Goal: Information Seeking & Learning: Learn about a topic

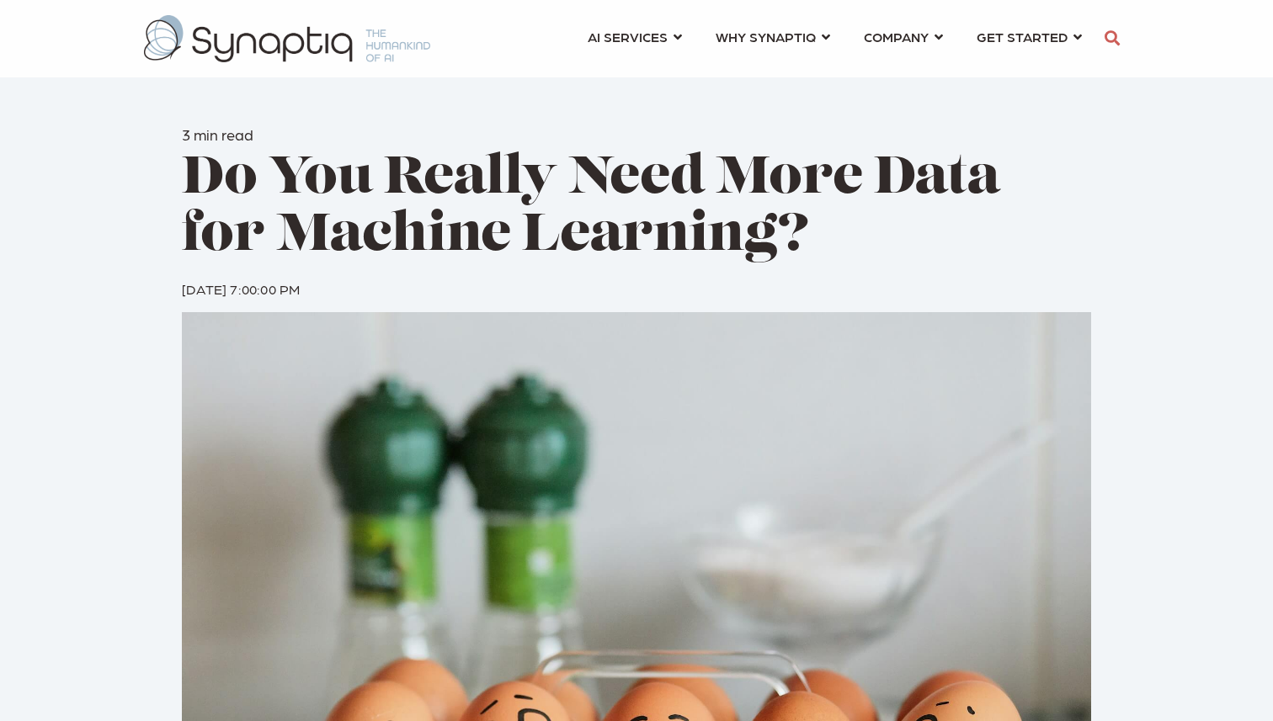
scroll to position [0, 8]
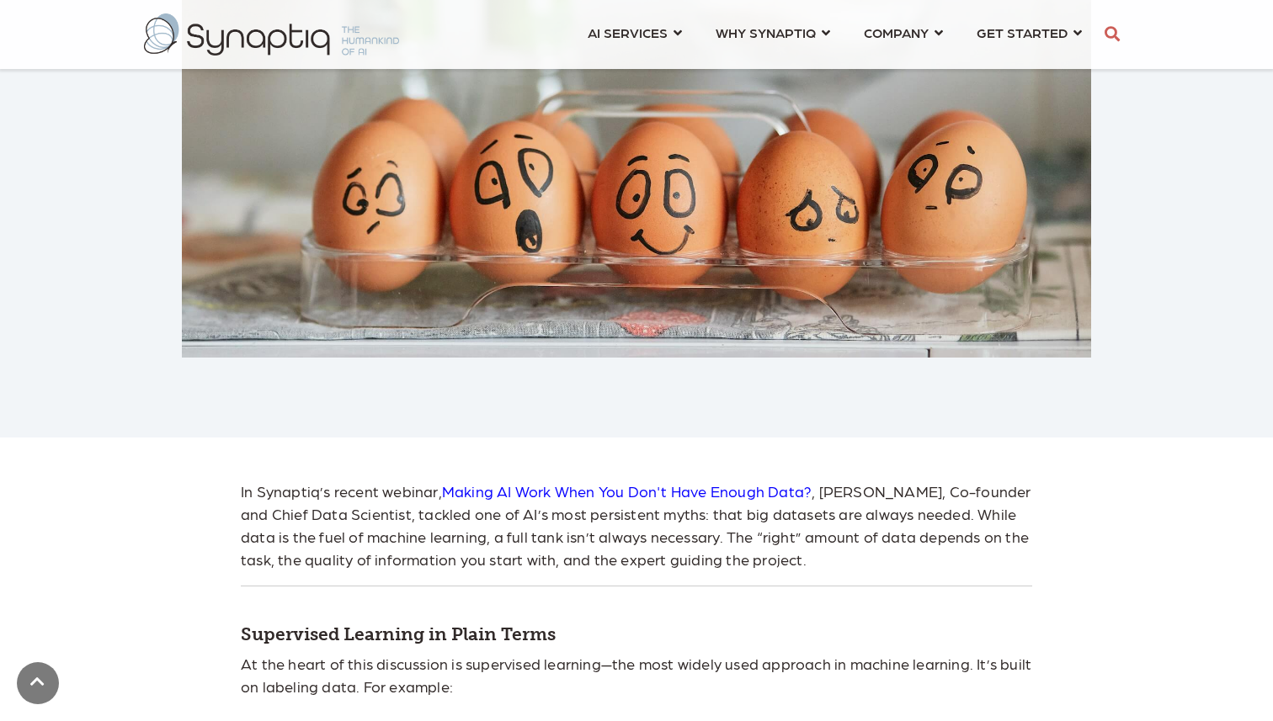
click at [531, 499] on link "Making AI Work When You Don't Have Enough Data" at bounding box center [623, 491] width 362 height 18
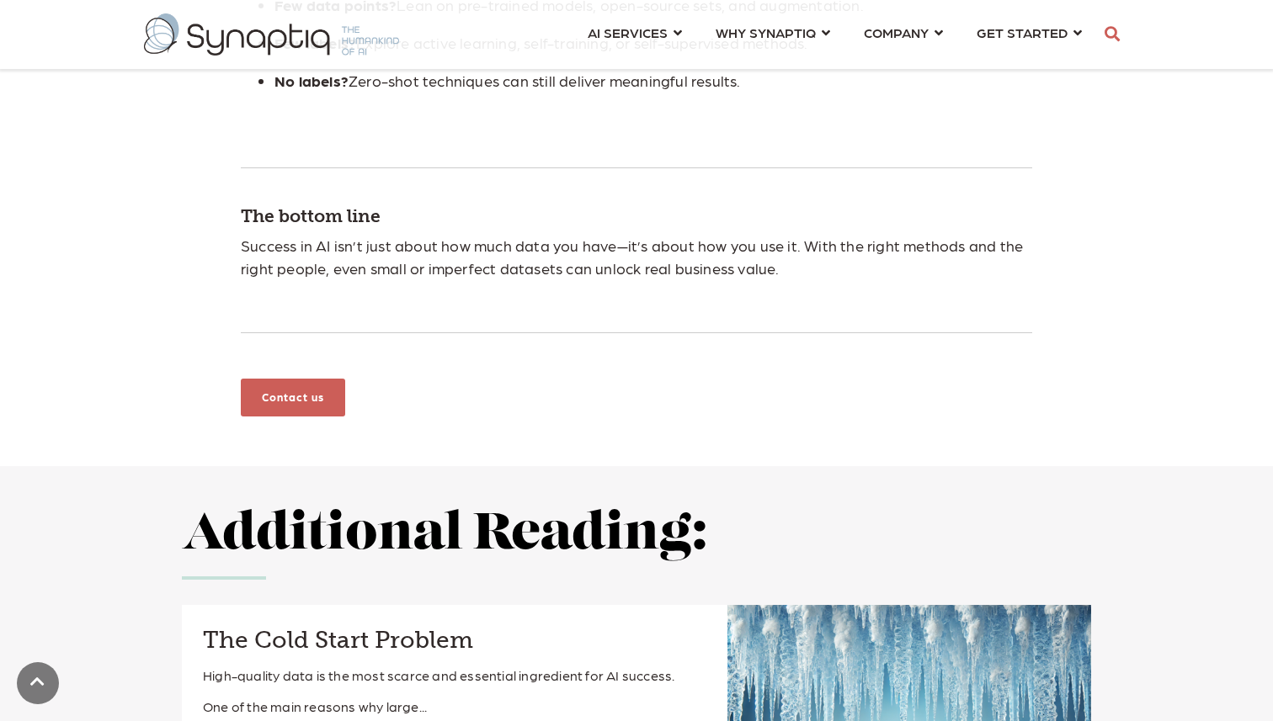
scroll to position [2408, 0]
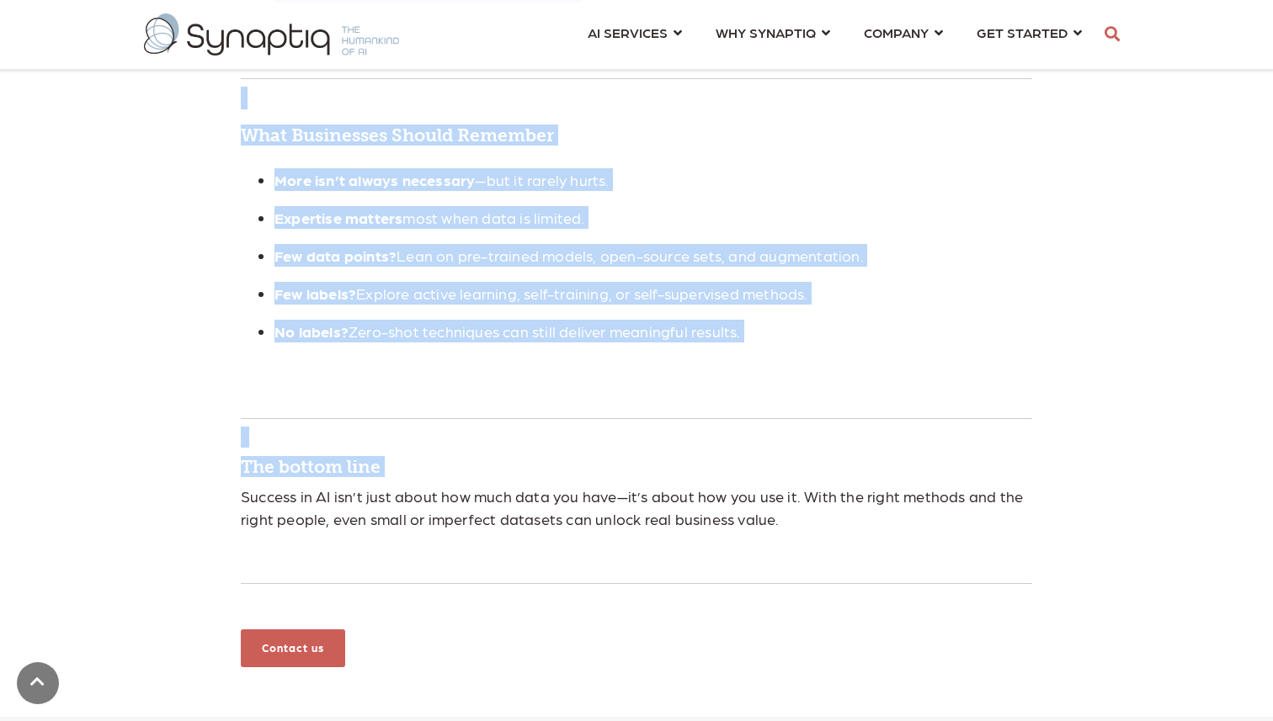
drag, startPoint x: 798, startPoint y: 540, endPoint x: 816, endPoint y: 484, distance: 58.3
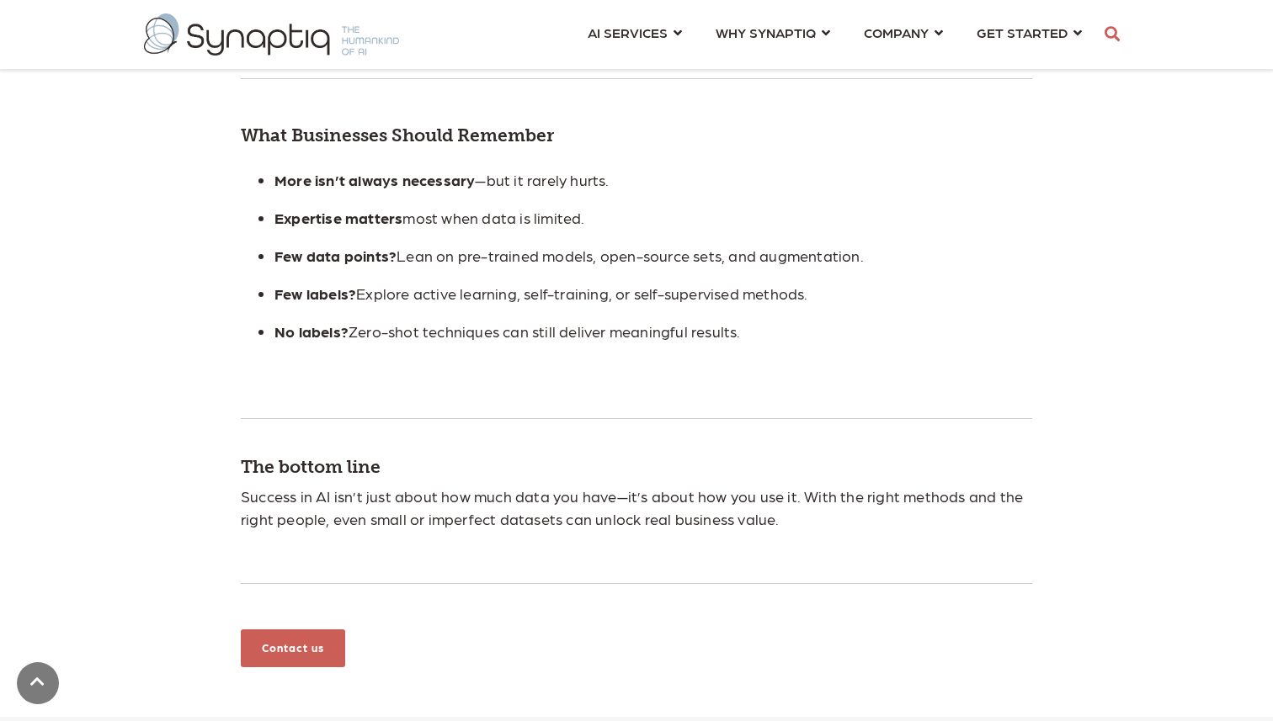
click at [825, 524] on p "Success in AI isn’t just about how much data you have—it’s about how you use it…" at bounding box center [636, 507] width 791 height 45
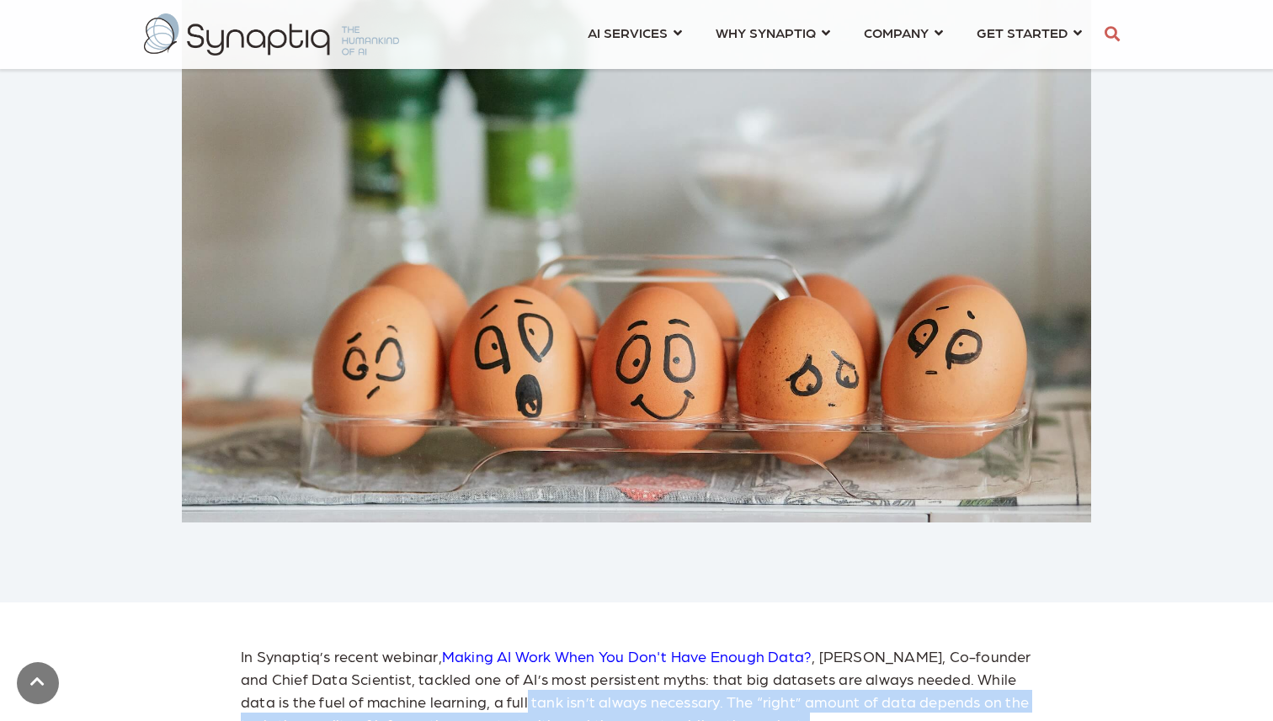
scroll to position [399, 0]
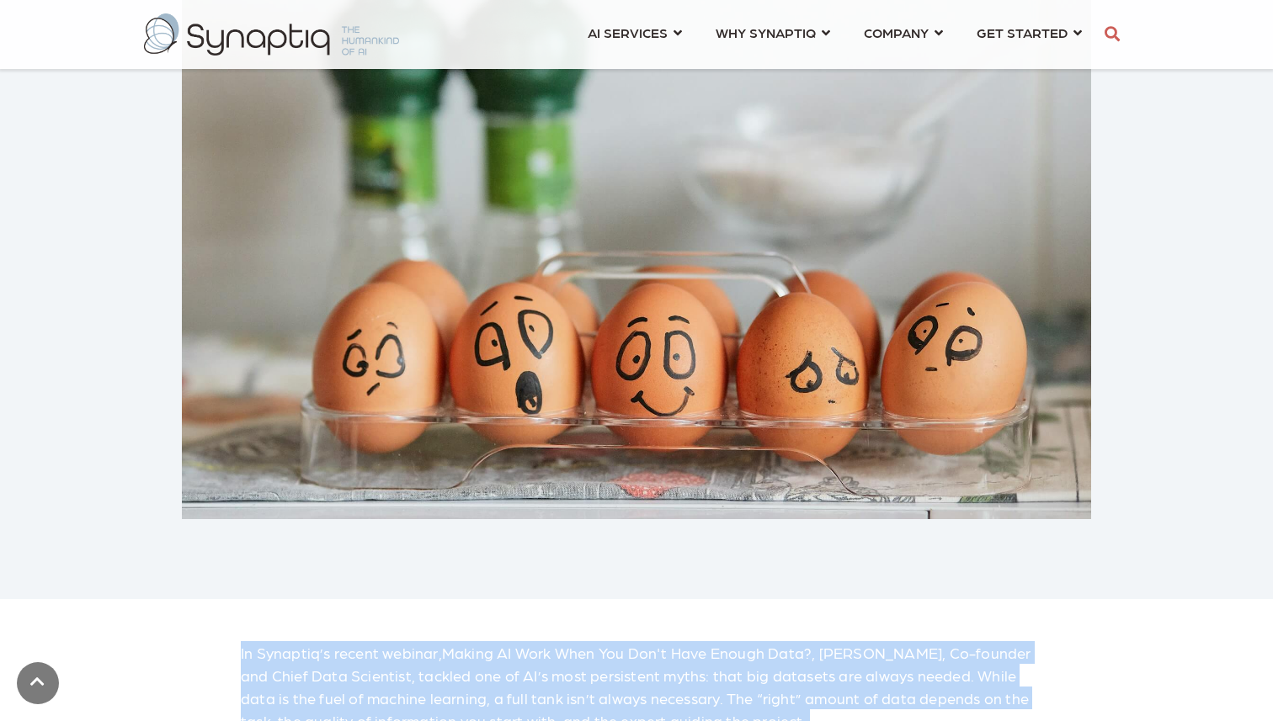
drag, startPoint x: 794, startPoint y: 529, endPoint x: 366, endPoint y: 598, distance: 433.3
copy div "In Synaptiq’s recent webinar, Making AI Work When You Don't Have Enough Data ? …"
click at [378, 440] on img at bounding box center [636, 216] width 909 height 606
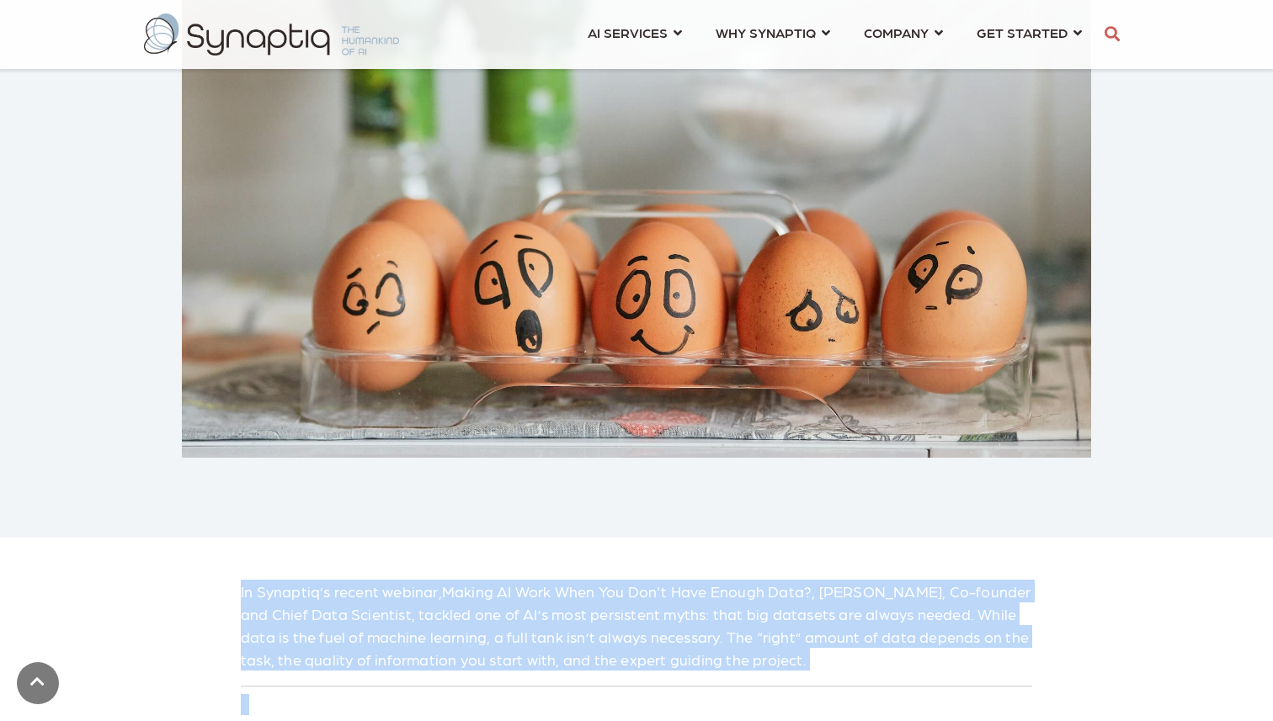
scroll to position [588, 0]
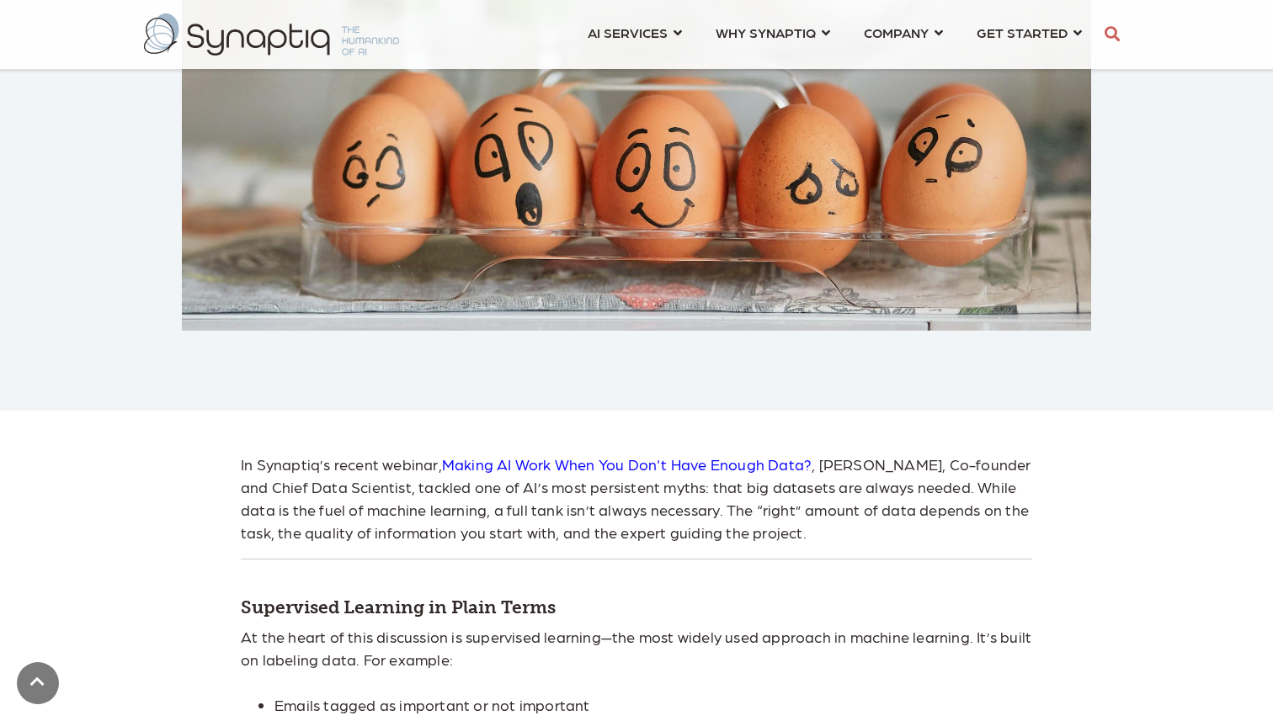
click at [388, 513] on p "In Synaptiq’s recent webinar, Making AI Work When You Don't Have Enough Data ? …" at bounding box center [636, 498] width 791 height 91
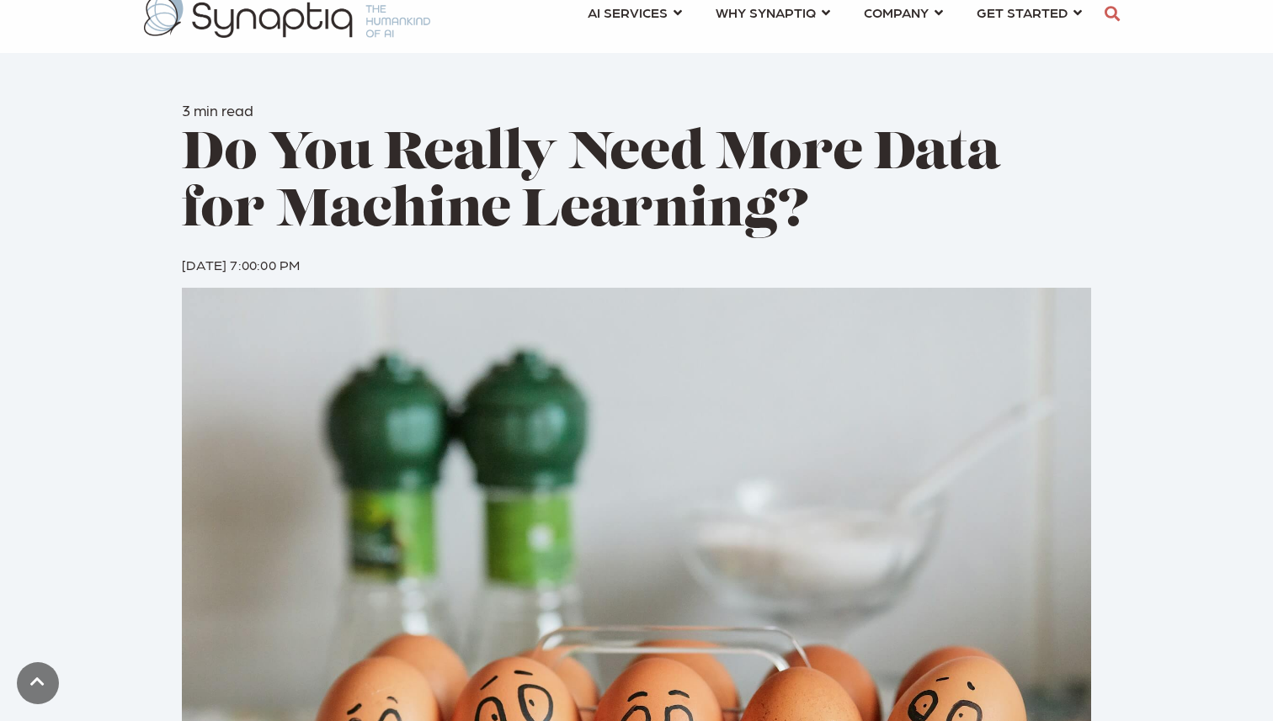
scroll to position [0, 0]
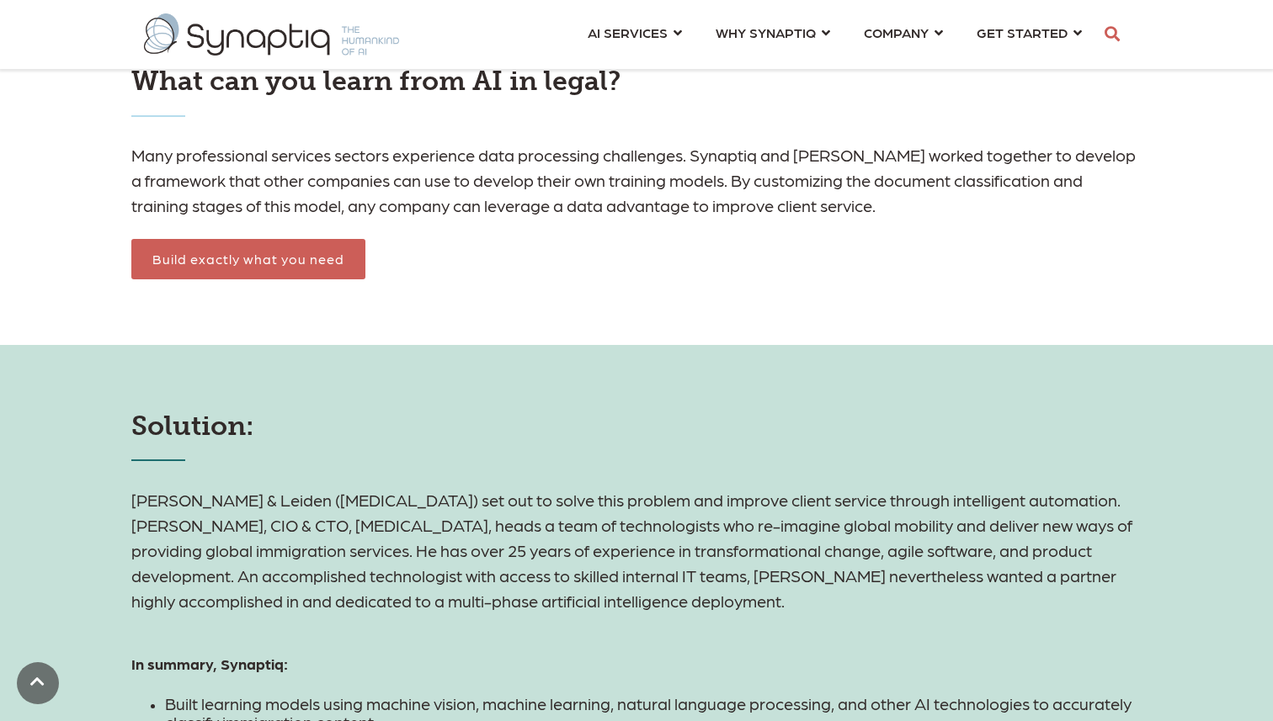
scroll to position [1183, 0]
